Goal: Information Seeking & Learning: Learn about a topic

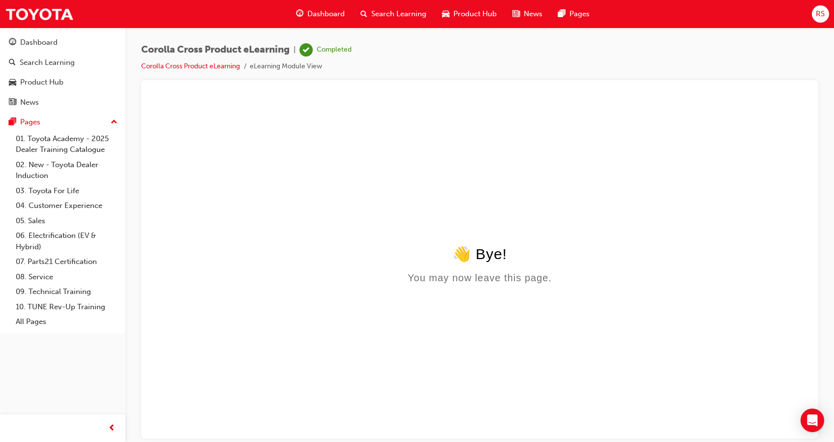
click at [375, 14] on span "Search Learning" at bounding box center [398, 13] width 55 height 11
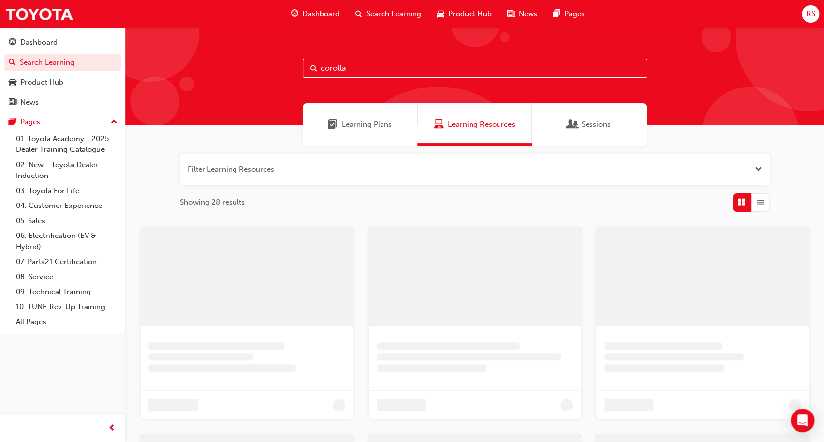
click at [403, 77] on input "corolla" at bounding box center [475, 68] width 344 height 19
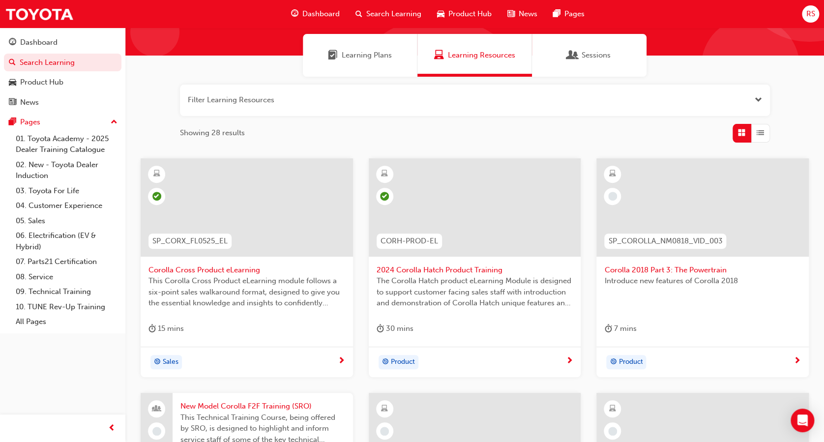
scroll to position [67, 0]
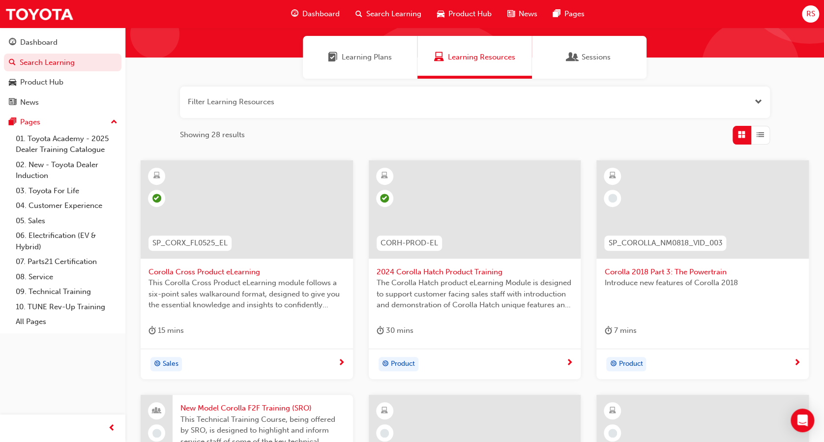
click at [342, 104] on button "button" at bounding box center [475, 102] width 590 height 31
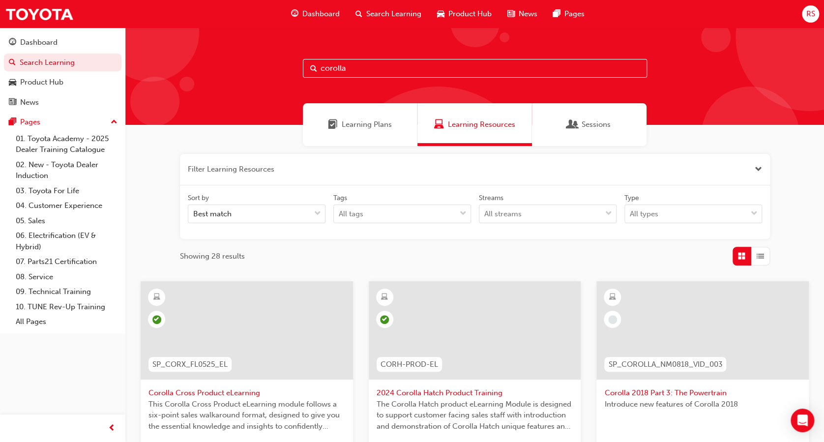
click at [355, 64] on input "corolla" at bounding box center [475, 68] width 344 height 19
type input "corolla sedan"
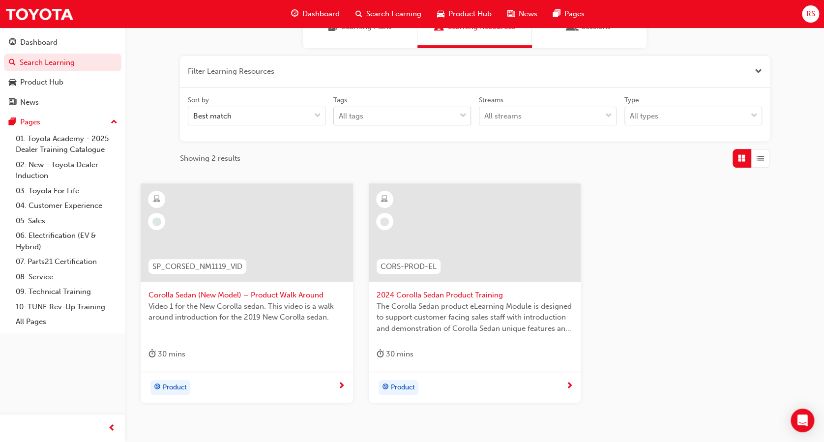
scroll to position [153, 0]
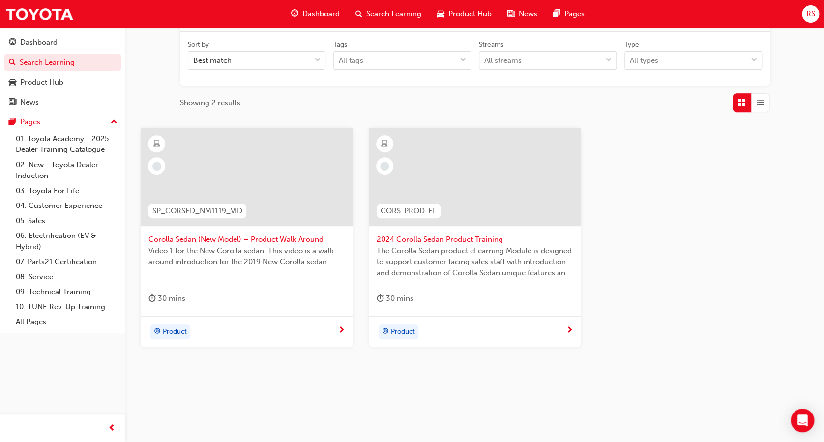
click at [447, 246] on span "The Corolla Sedan product eLearning Module is designed to support customer faci…" at bounding box center [475, 261] width 197 height 33
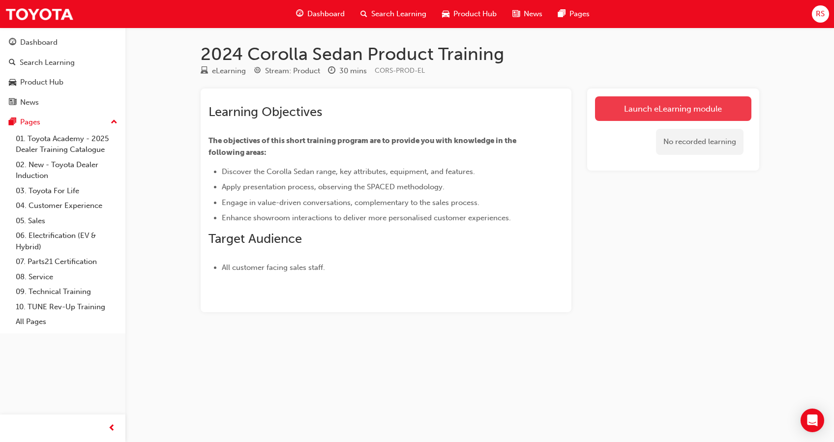
click at [631, 116] on link "Launch eLearning module" at bounding box center [673, 108] width 156 height 25
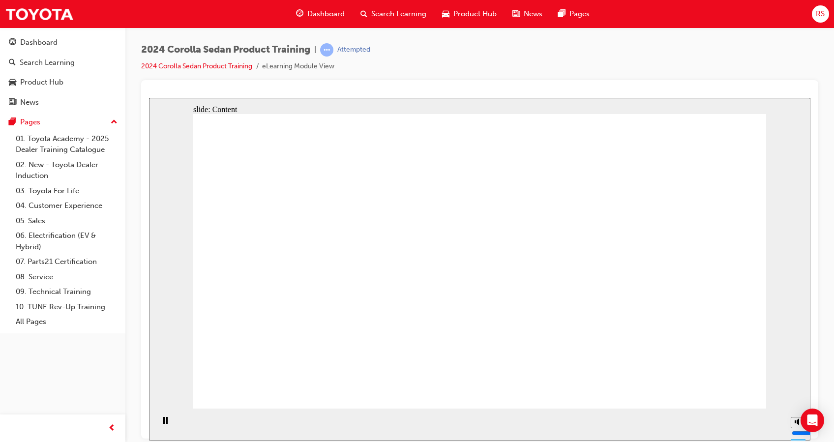
drag, startPoint x: 545, startPoint y: 360, endPoint x: 630, endPoint y: 332, distance: 89.6
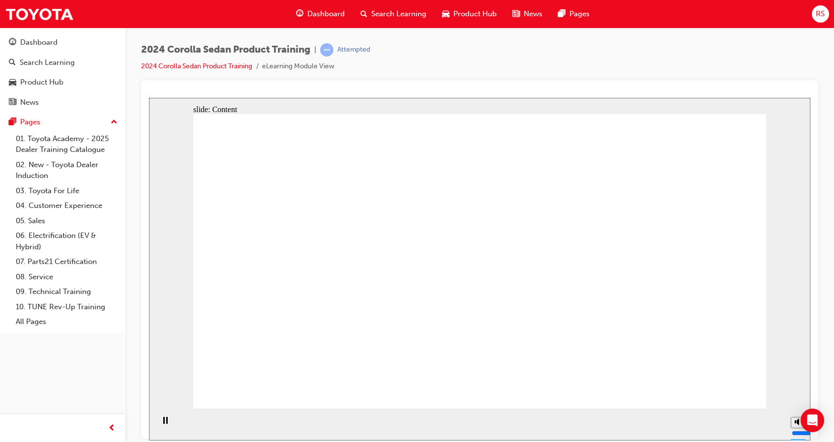
drag, startPoint x: 318, startPoint y: 239, endPoint x: 411, endPoint y: 270, distance: 98.3
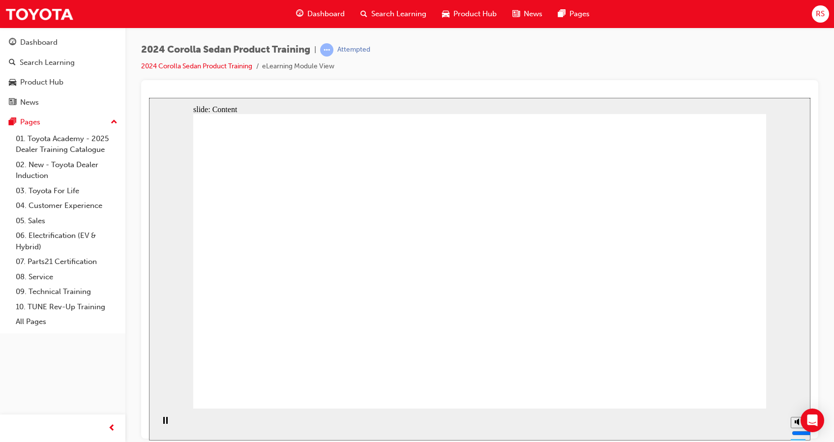
drag, startPoint x: 521, startPoint y: 217, endPoint x: 626, endPoint y: 221, distance: 104.8
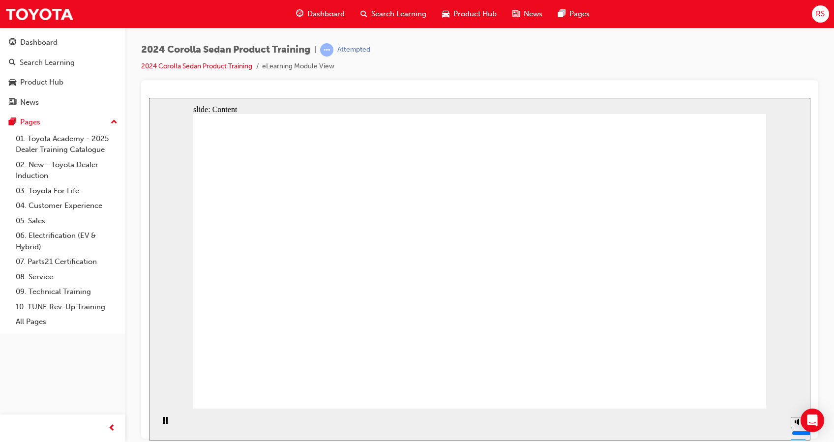
drag, startPoint x: 531, startPoint y: 212, endPoint x: 629, endPoint y: 216, distance: 98.9
